Goal: Task Accomplishment & Management: Manage account settings

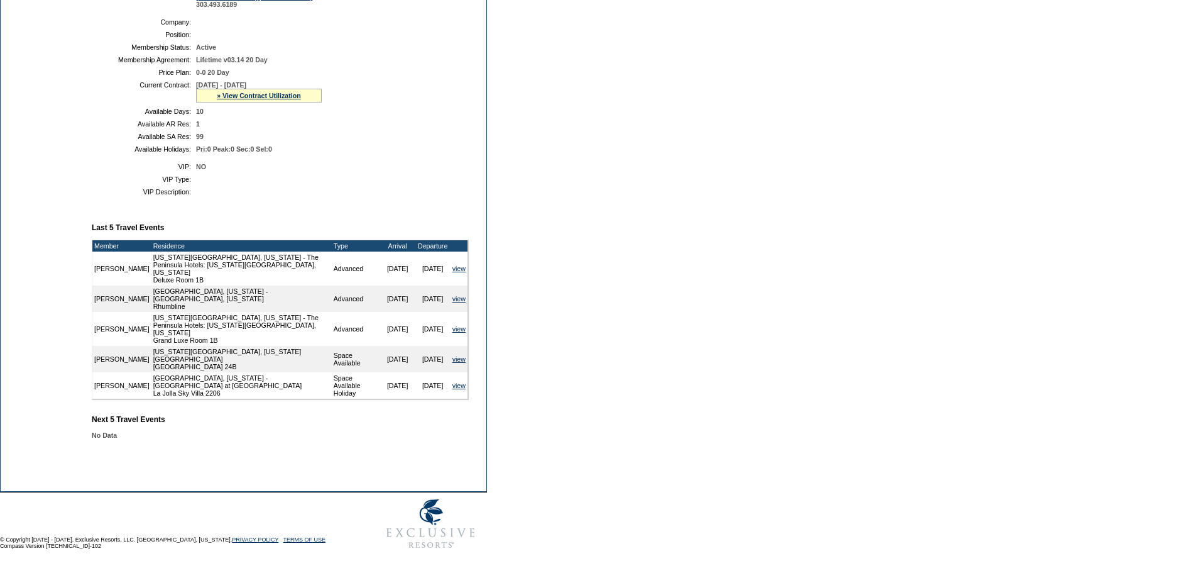
scroll to position [285, 0]
drag, startPoint x: 210, startPoint y: 111, endPoint x: 192, endPoint y: 118, distance: 19.3
click at [192, 118] on table "Company: Position: Membership Status: Active Membership Agreement: Lifetime v03…" at bounding box center [280, 85] width 377 height 145
click at [197, 109] on span "10" at bounding box center [200, 111] width 8 height 8
drag, startPoint x: 192, startPoint y: 111, endPoint x: 212, endPoint y: 114, distance: 19.7
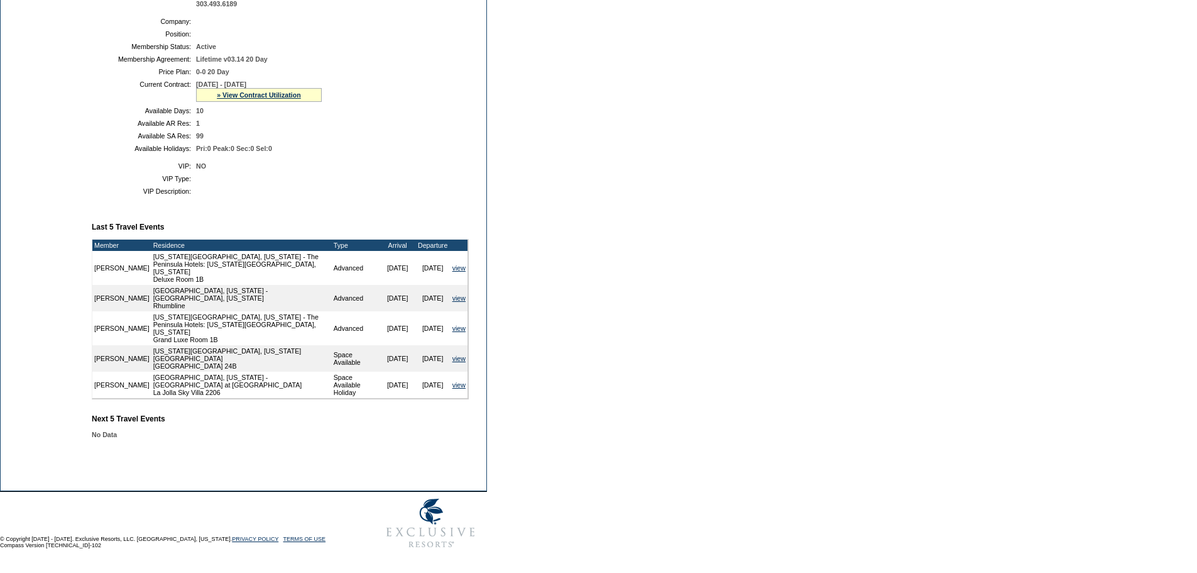
click at [212, 114] on table "Company: Position: Membership Status: Active Membership Agreement: Lifetime v03…" at bounding box center [280, 85] width 377 height 145
click at [215, 116] on table "Company: Position: Membership Status: Active Membership Agreement: Lifetime v03…" at bounding box center [280, 85] width 377 height 145
click at [232, 136] on td "99" at bounding box center [330, 136] width 268 height 8
drag, startPoint x: 184, startPoint y: 412, endPoint x: 147, endPoint y: 417, distance: 36.7
click at [147, 417] on td "Member Account Details Primary Member: Member Since: [DATE] Member Name: [PERSO…" at bounding box center [285, 172] width 387 height 577
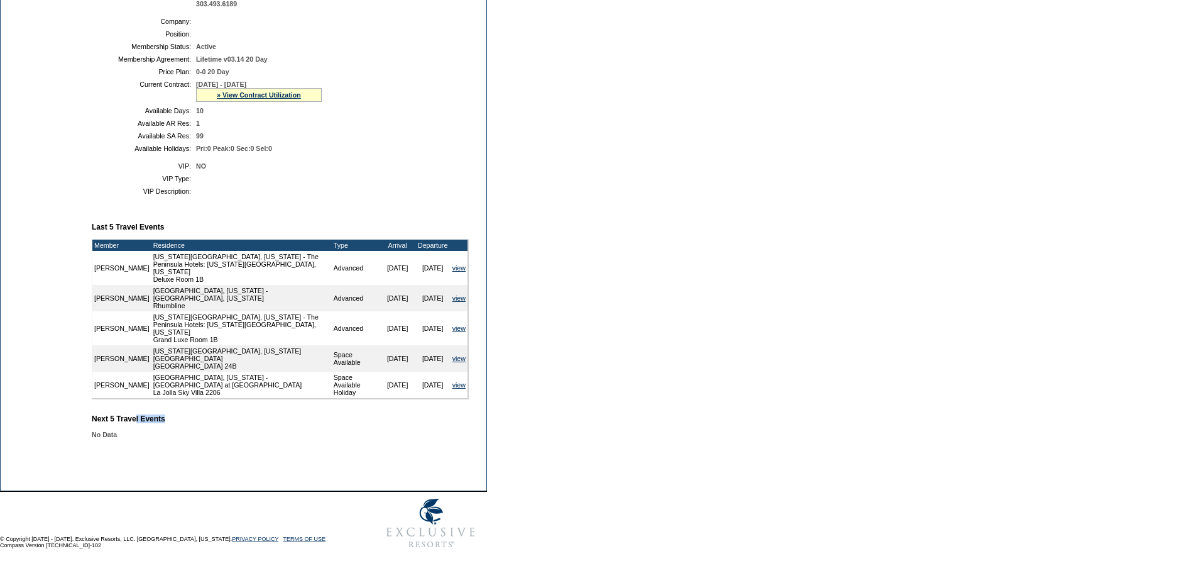
click at [150, 417] on b "Next 5 Travel Events" at bounding box center [129, 418] width 74 height 9
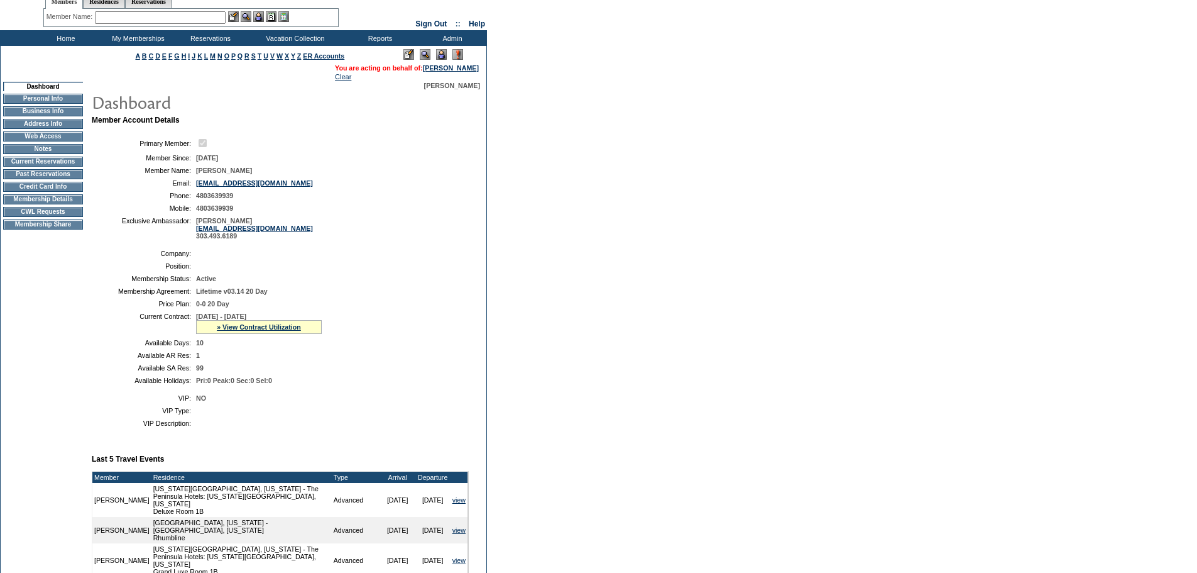
scroll to position [34, 0]
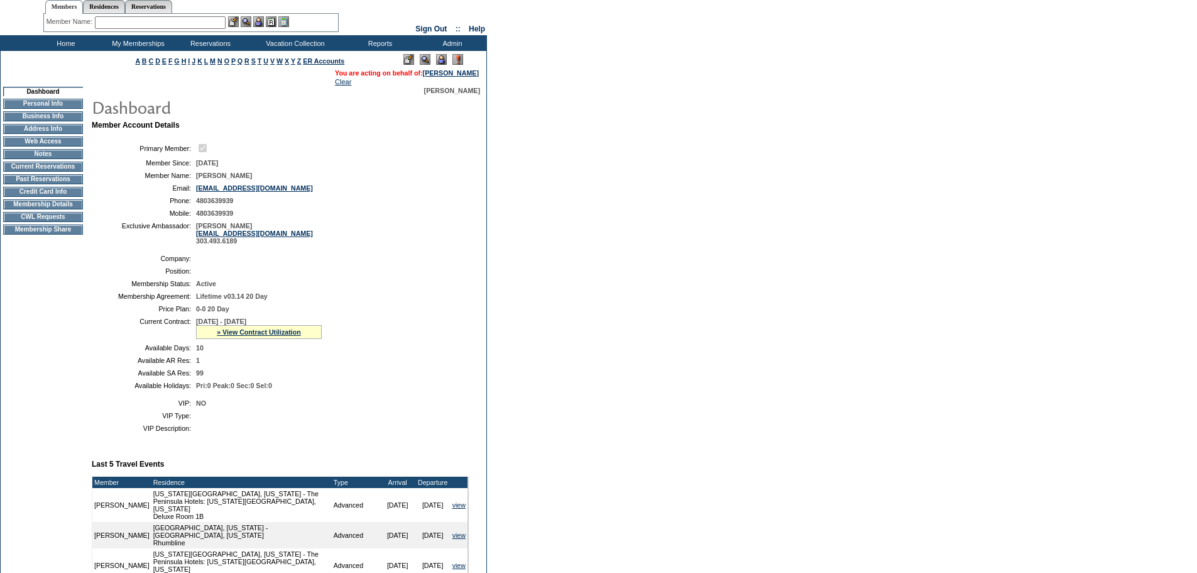
click at [61, 222] on td "CWL Requests" at bounding box center [43, 217] width 80 height 10
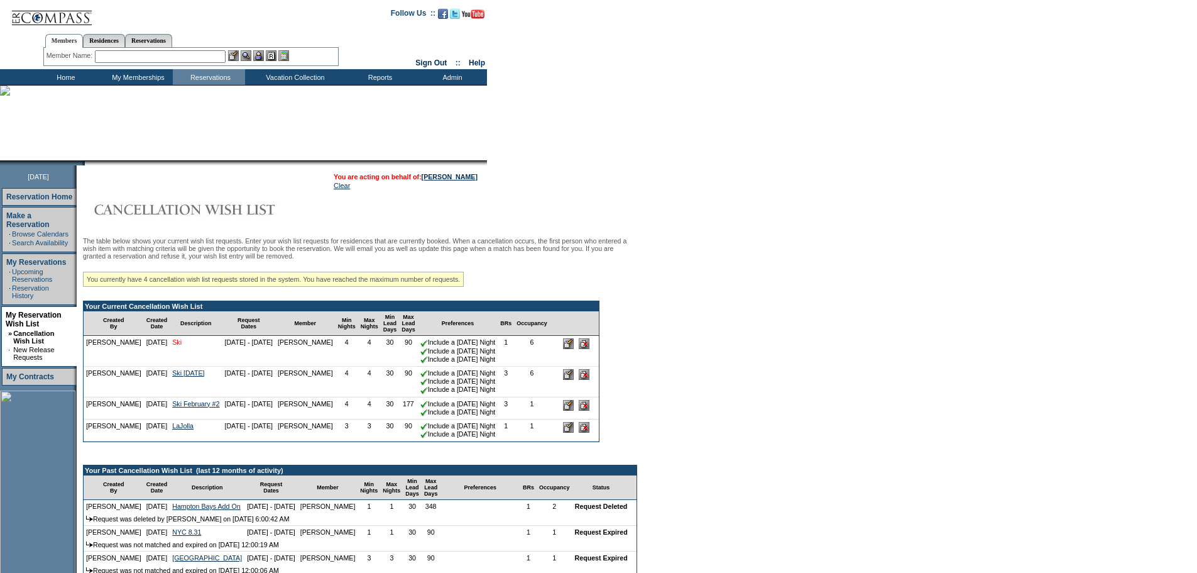
click at [180, 346] on link "Ski" at bounding box center [176, 342] width 9 height 8
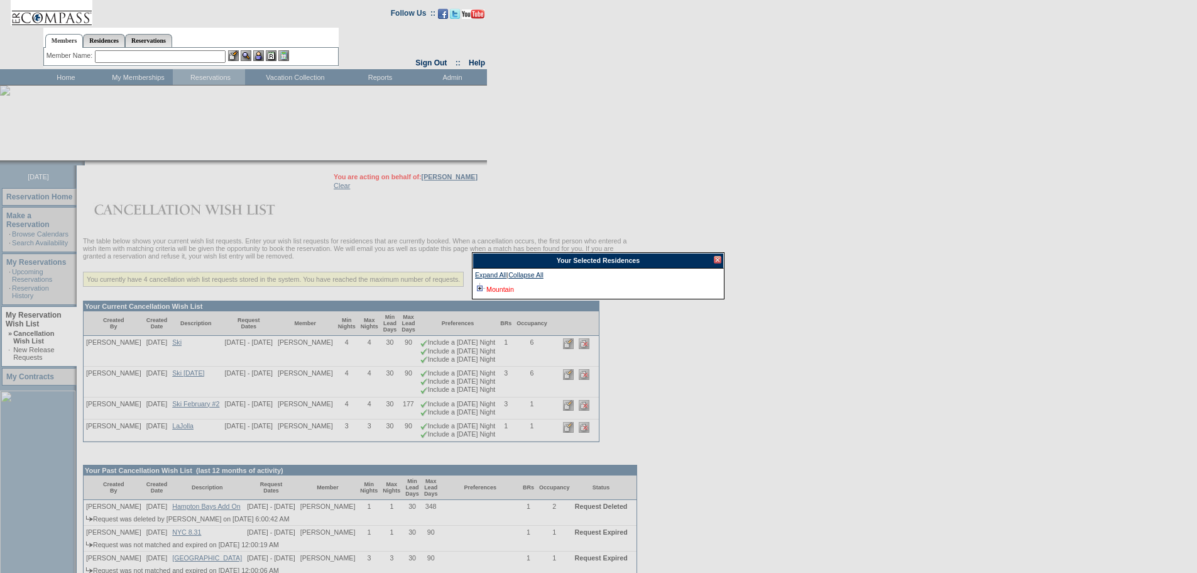
click at [506, 293] on link "Mountain" at bounding box center [501, 289] width 28 height 8
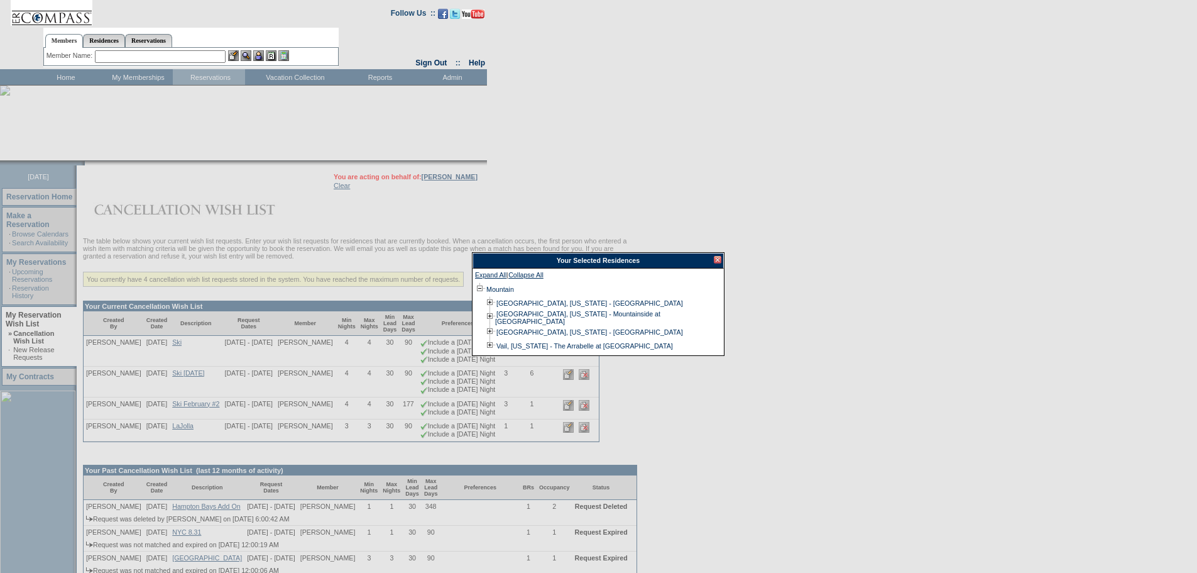
click at [715, 261] on div at bounding box center [718, 260] width 8 height 8
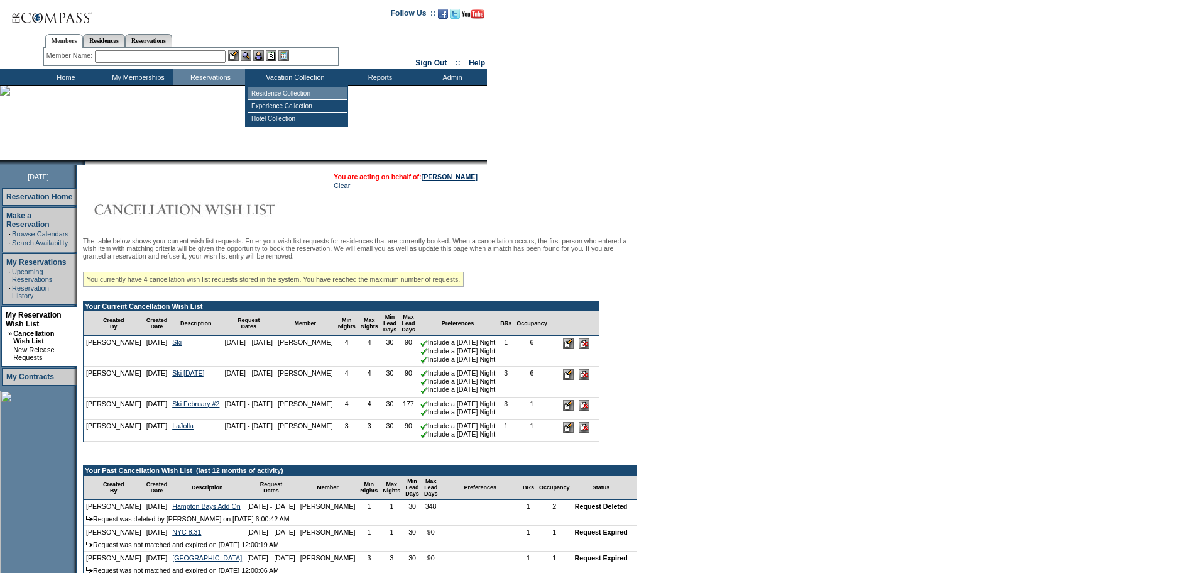
click at [285, 91] on td "Residence Collection" at bounding box center [297, 93] width 99 height 13
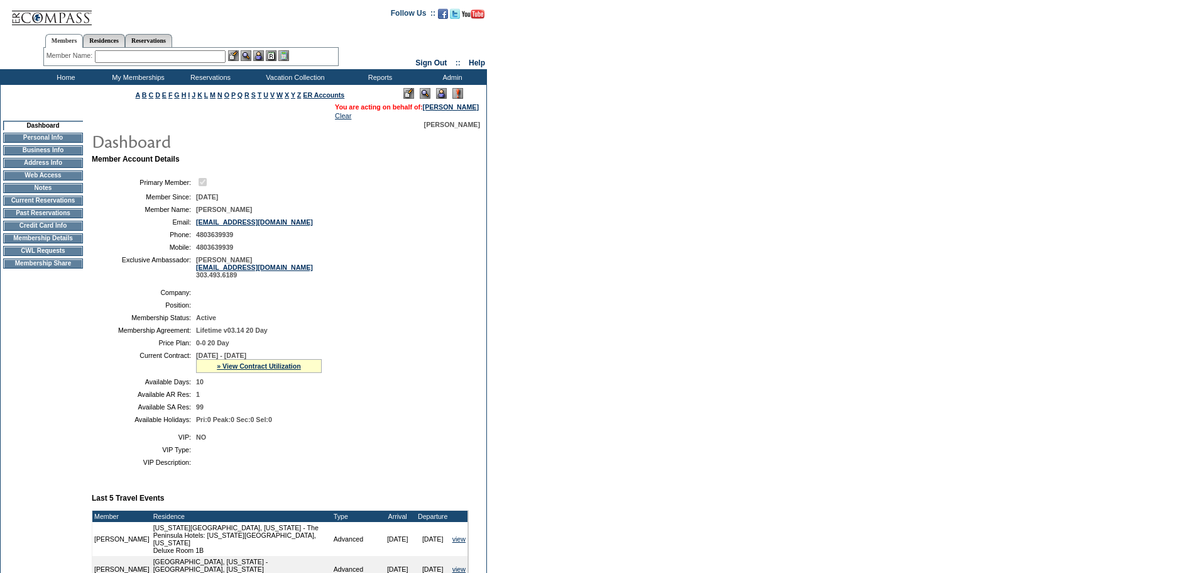
click at [67, 256] on td "CWL Requests" at bounding box center [43, 251] width 80 height 10
